Goal: Complete application form: Complete application form

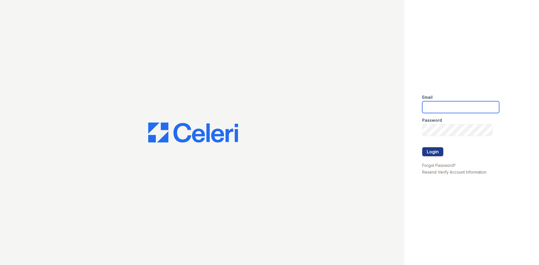
click at [435, 107] on input "email" at bounding box center [461, 107] width 77 height 12
type input "[EMAIL_ADDRESS][DOMAIN_NAME]"
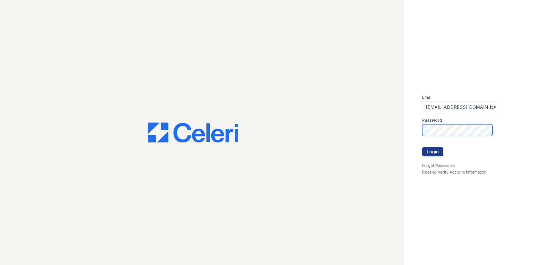
click at [423, 147] on button "Login" at bounding box center [433, 151] width 21 height 9
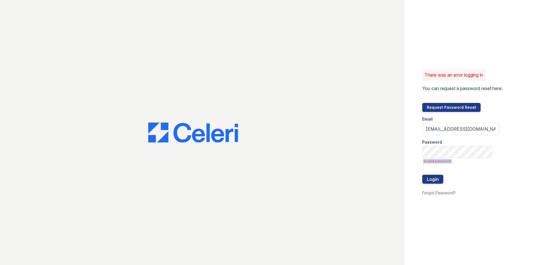
click at [459, 158] on form "Email [EMAIL_ADDRESS][DOMAIN_NAME] Password invalid password Login" at bounding box center [461, 151] width 77 height 78
click at [423, 175] on button "Login" at bounding box center [433, 179] width 21 height 9
click at [479, 143] on div "Password" at bounding box center [461, 140] width 77 height 11
click at [473, 130] on input "[EMAIL_ADDRESS][DOMAIN_NAME]" at bounding box center [461, 129] width 77 height 12
click at [472, 134] on input "[EMAIL_ADDRESS][DOMAIN_NAME]" at bounding box center [461, 129] width 77 height 12
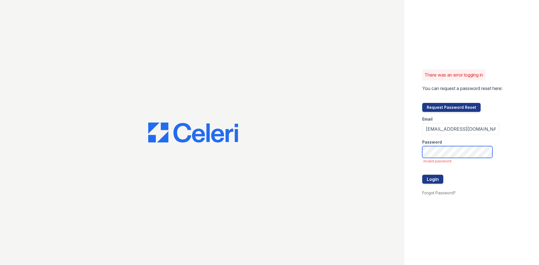
click at [423, 175] on button "Login" at bounding box center [433, 179] width 21 height 9
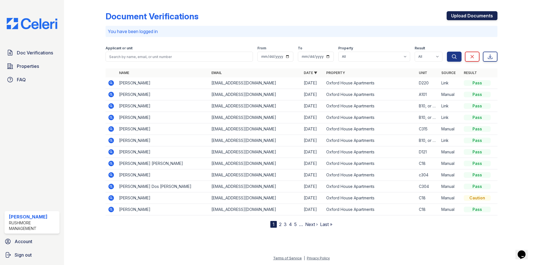
click at [459, 18] on link "Upload Documents" at bounding box center [472, 15] width 51 height 9
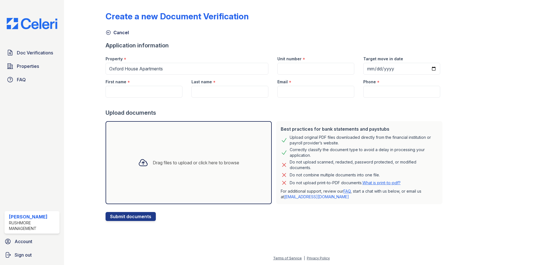
click at [210, 144] on div "Drag files to upload or click here to browse" at bounding box center [189, 162] width 166 height 83
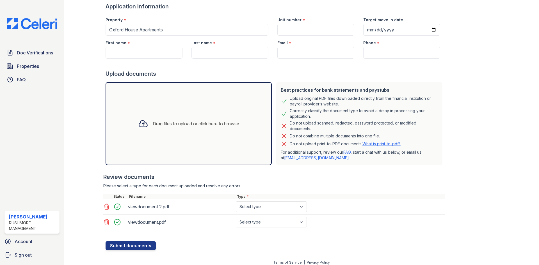
scroll to position [40, 0]
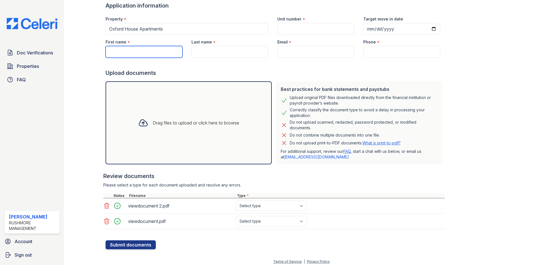
click at [154, 51] on input "First name" at bounding box center [144, 52] width 77 height 12
paste input "[PERSON_NAME]"
drag, startPoint x: 140, startPoint y: 54, endPoint x: 124, endPoint y: 53, distance: 15.7
click at [124, 53] on input "[PERSON_NAME]" at bounding box center [144, 52] width 77 height 12
click at [128, 54] on input "[PERSON_NAME]" at bounding box center [144, 52] width 77 height 12
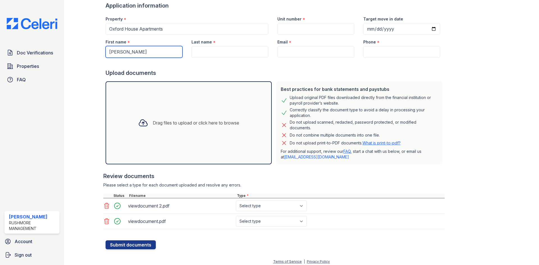
click at [124, 51] on input "[PERSON_NAME]" at bounding box center [144, 52] width 77 height 12
drag, startPoint x: 123, startPoint y: 52, endPoint x: 144, endPoint y: 51, distance: 20.6
click at [144, 51] on input "[PERSON_NAME]" at bounding box center [144, 52] width 77 height 12
type input "[PERSON_NAME]"
click at [201, 49] on input "Last name" at bounding box center [230, 52] width 77 height 12
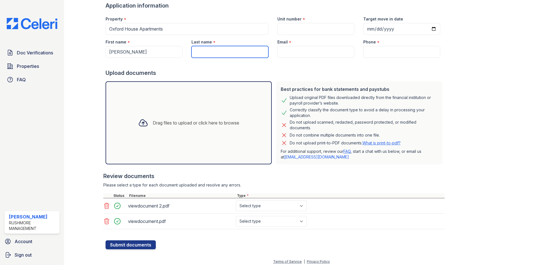
paste input "[PERSON_NAME]"
type input "[PERSON_NAME]"
click at [312, 50] on input "Email" at bounding box center [316, 52] width 77 height 12
paste input "[EMAIL_ADDRESS][DOMAIN_NAME]"
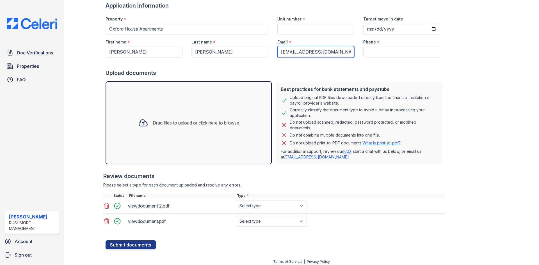
type input "[EMAIL_ADDRESS][DOMAIN_NAME]"
click at [305, 32] on input "Unit number" at bounding box center [316, 29] width 77 height 12
type input "D220"
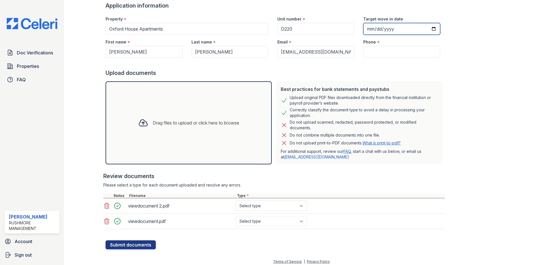
click at [364, 29] on input "Target move in date" at bounding box center [402, 29] width 77 height 12
click at [364, 30] on input "Target move in date" at bounding box center [402, 29] width 77 height 12
type input "[DATE]"
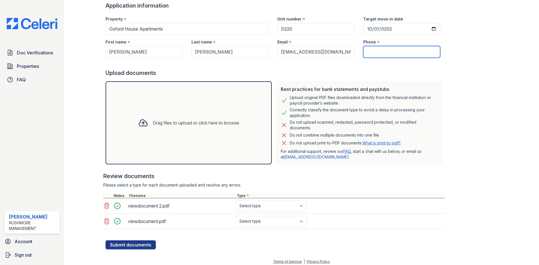
click at [400, 49] on input "Phone" at bounding box center [402, 52] width 77 height 12
paste input "[PHONE_NUMBER]"
type input "[PHONE_NUMBER]"
click at [365, 76] on div "Upload documents" at bounding box center [275, 73] width 339 height 8
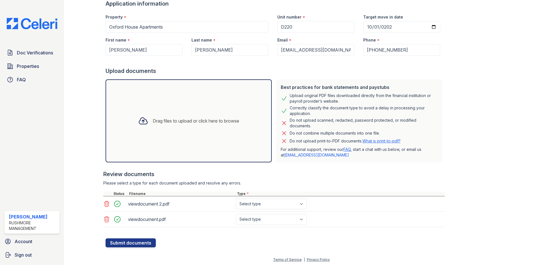
scroll to position [43, 0]
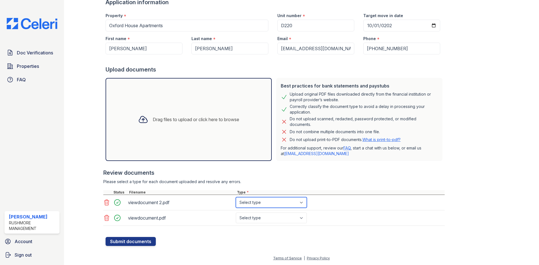
click at [298, 201] on select "Select type Paystub Bank Statement Offer Letter Tax Documents Benefit Award Let…" at bounding box center [271, 203] width 71 height 11
select select "paystub"
click at [236, 198] on select "Select type Paystub Bank Statement Offer Letter Tax Documents Benefit Award Let…" at bounding box center [271, 203] width 71 height 11
click at [276, 218] on select "Select type Paystub Bank Statement Offer Letter Tax Documents Benefit Award Let…" at bounding box center [271, 218] width 71 height 11
select select "paystub"
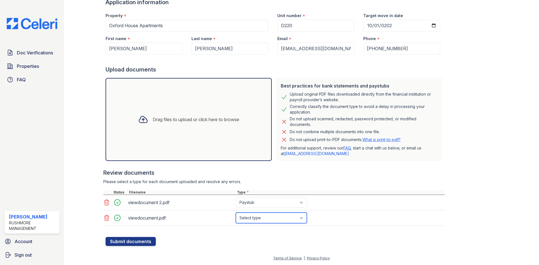
click at [236, 213] on select "Select type Paystub Bank Statement Offer Letter Tax Documents Benefit Award Let…" at bounding box center [271, 218] width 71 height 11
click at [135, 244] on button "Submit documents" at bounding box center [131, 241] width 50 height 9
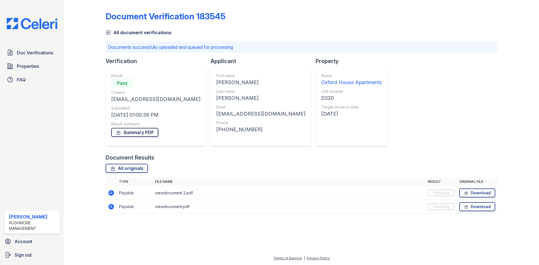
click at [152, 133] on link "Summary PDF" at bounding box center [134, 132] width 47 height 9
click at [308, 16] on div "Document Verification 183545" at bounding box center [302, 18] width 392 height 15
